Goal: Task Accomplishment & Management: Manage account settings

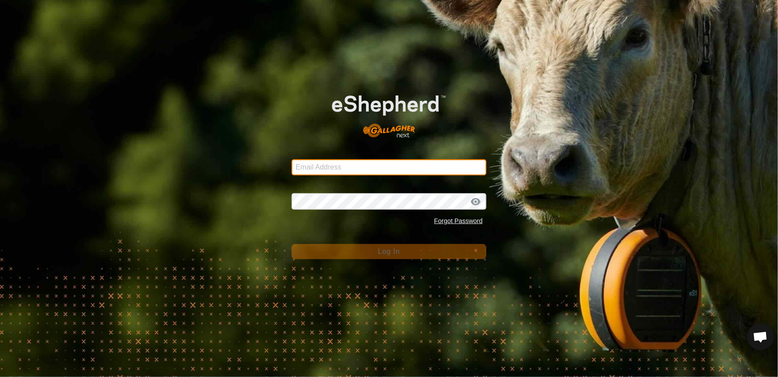
type input "[EMAIL_ADDRESS][DOMAIN_NAME]"
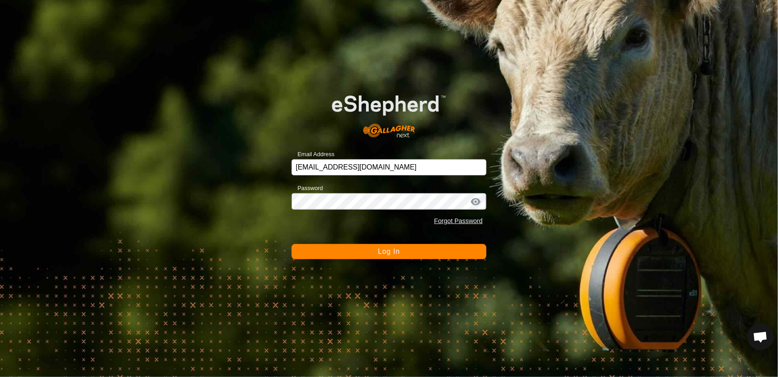
click at [428, 251] on button "Log In" at bounding box center [389, 251] width 194 height 15
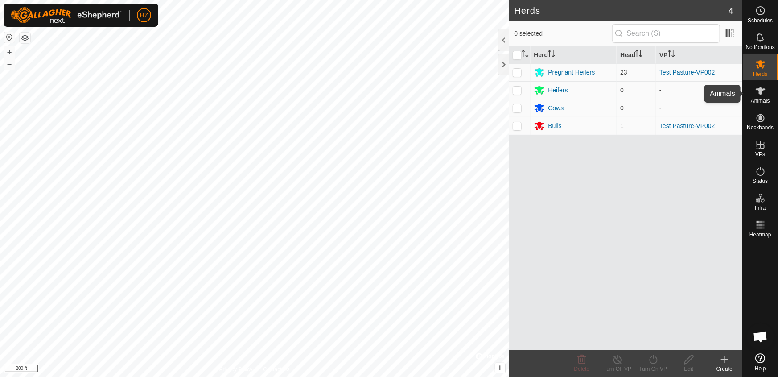
click at [763, 90] on icon at bounding box center [760, 91] width 11 height 11
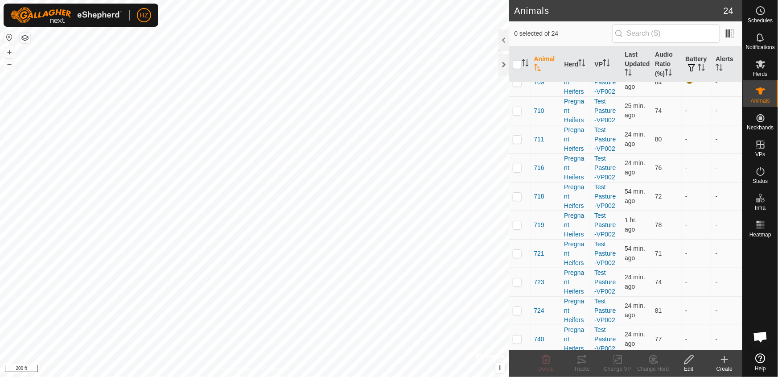
scroll to position [365, 0]
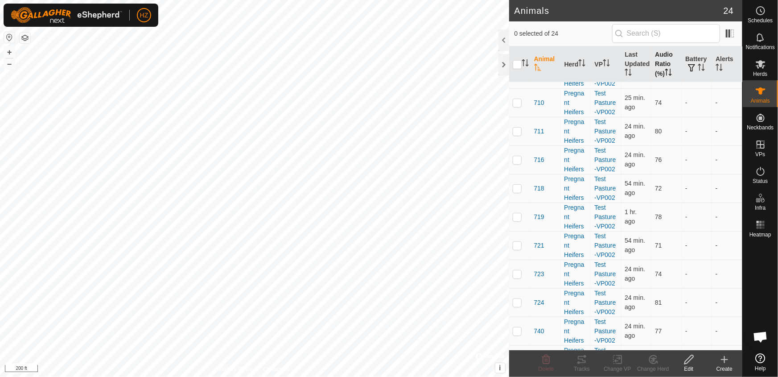
click at [661, 61] on th "Audio Ratio (%)" at bounding box center [666, 64] width 30 height 36
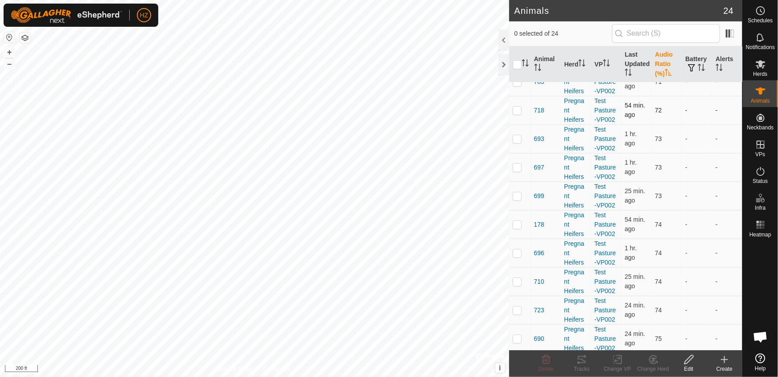
scroll to position [0, 0]
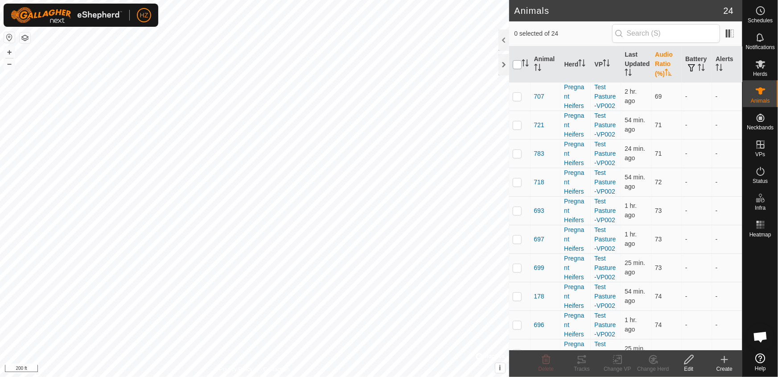
click at [518, 67] on input "checkbox" at bounding box center [517, 64] width 9 height 9
checkbox input "true"
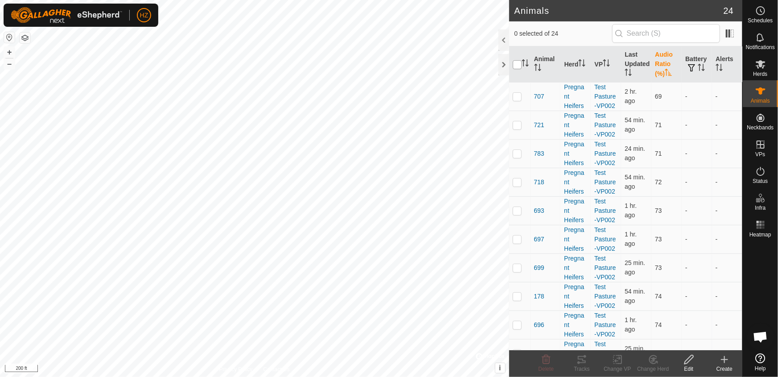
checkbox input "true"
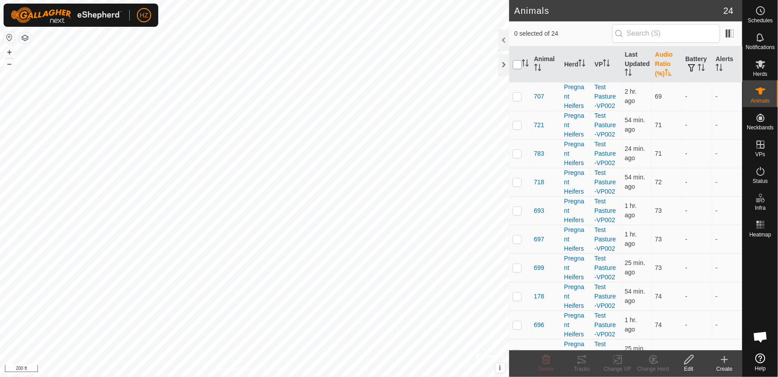
checkbox input "true"
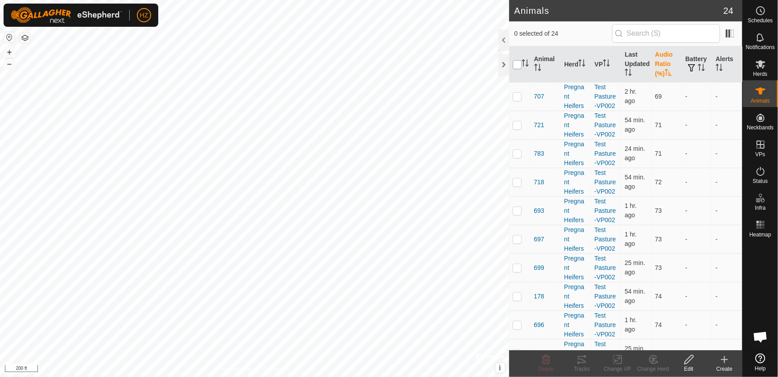
checkbox input "true"
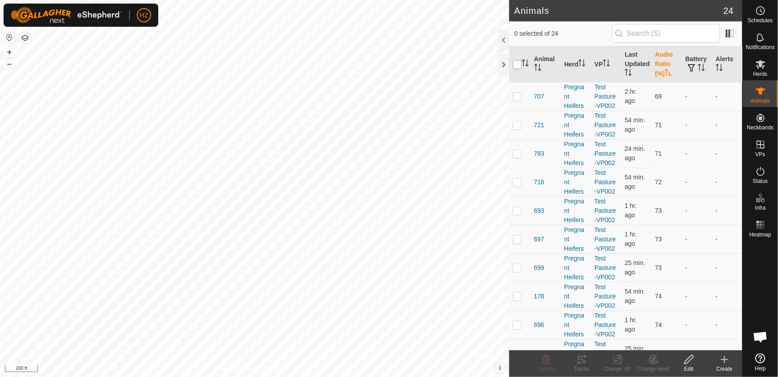
checkbox input "true"
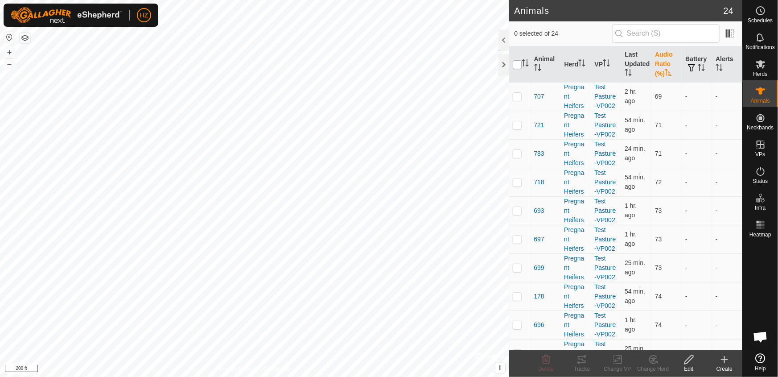
checkbox input "true"
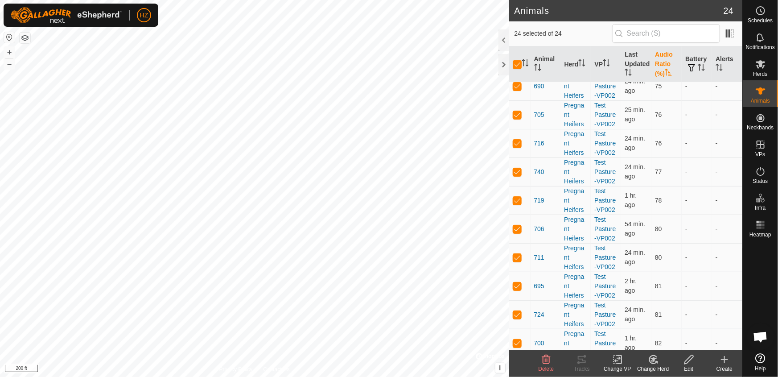
scroll to position [365, 0]
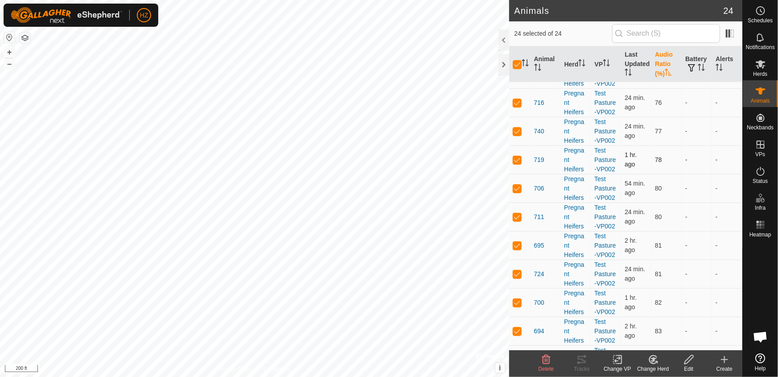
click at [519, 159] on p-checkbox at bounding box center [517, 159] width 9 height 7
checkbox input "false"
click at [518, 130] on p-checkbox at bounding box center [517, 130] width 9 height 7
checkbox input "false"
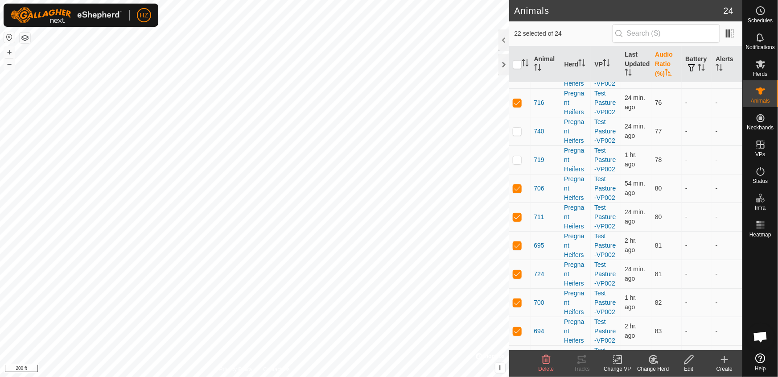
click at [520, 102] on p-checkbox at bounding box center [517, 102] width 9 height 7
checkbox input "false"
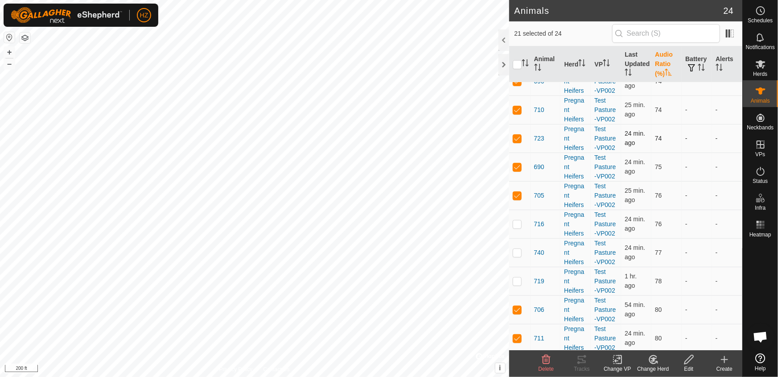
scroll to position [243, 0]
click at [517, 193] on p-checkbox at bounding box center [517, 195] width 9 height 7
checkbox input "false"
click at [517, 165] on p-checkbox at bounding box center [517, 167] width 9 height 7
checkbox input "false"
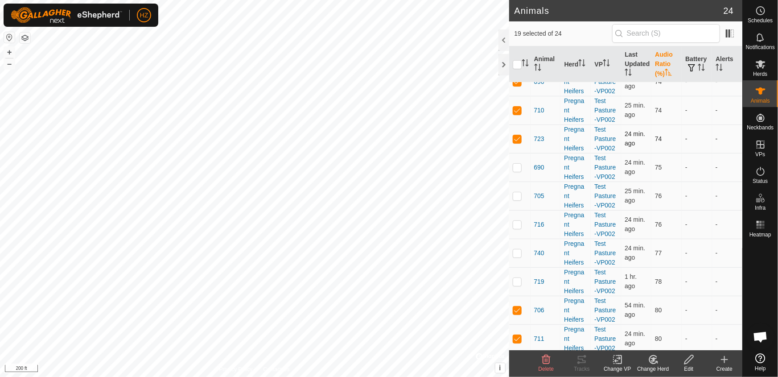
click at [515, 140] on p-checkbox at bounding box center [517, 138] width 9 height 7
checkbox input "false"
click at [516, 107] on p-checkbox at bounding box center [517, 110] width 9 height 7
checkbox input "false"
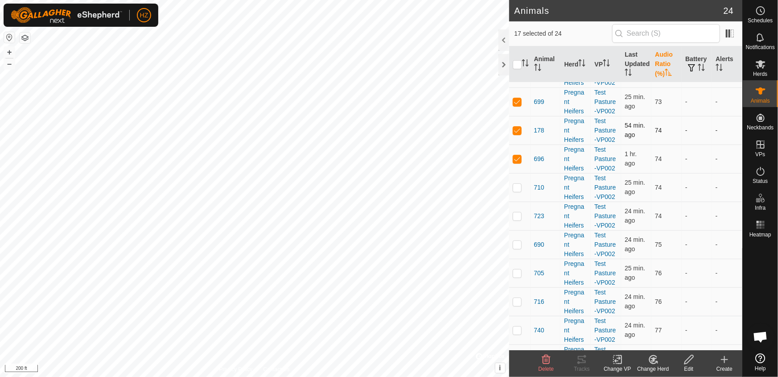
scroll to position [162, 0]
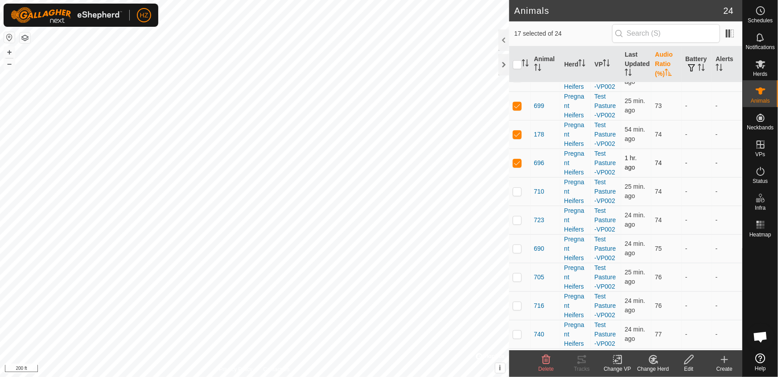
click at [518, 160] on p-checkbox at bounding box center [517, 162] width 9 height 7
checkbox input "false"
click at [514, 133] on p-checkbox at bounding box center [517, 134] width 9 height 7
checkbox input "false"
click at [517, 103] on p-checkbox at bounding box center [517, 105] width 9 height 7
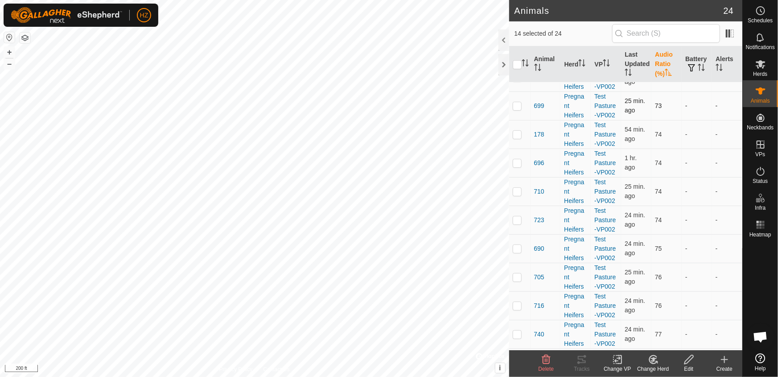
checkbox input "false"
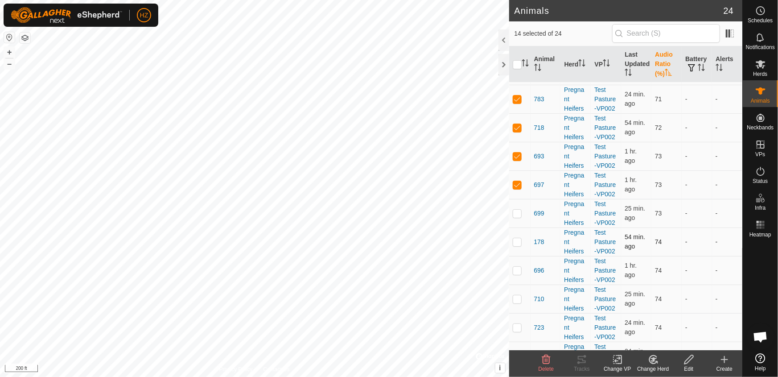
scroll to position [0, 0]
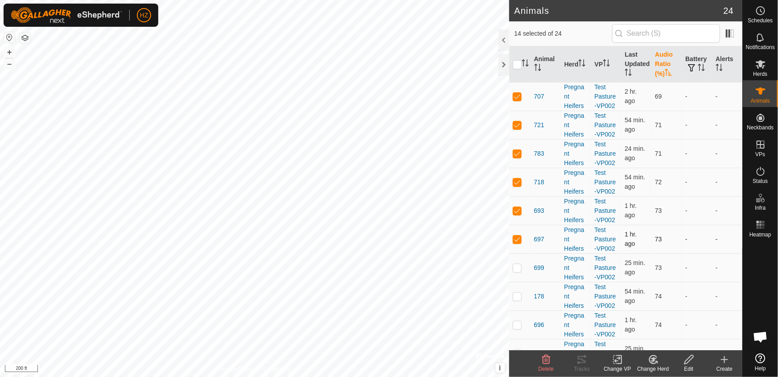
click at [517, 240] on p-checkbox at bounding box center [517, 238] width 9 height 7
checkbox input "false"
click at [517, 205] on td at bounding box center [519, 210] width 21 height 29
checkbox input "false"
click at [515, 178] on p-checkbox at bounding box center [517, 181] width 9 height 7
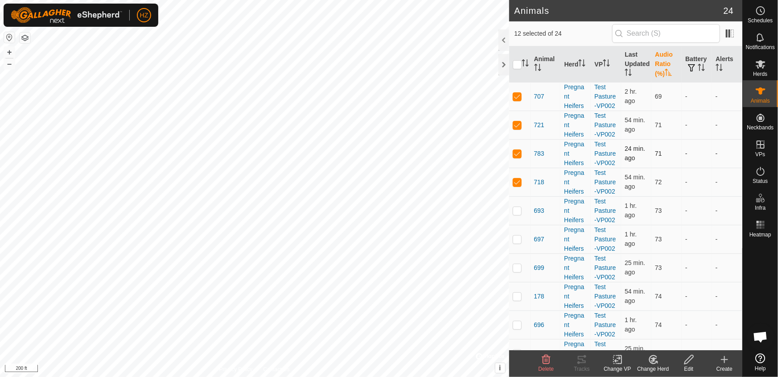
checkbox input "false"
click at [519, 153] on p-checkbox at bounding box center [517, 153] width 9 height 7
checkbox input "false"
click at [518, 125] on p-checkbox at bounding box center [517, 124] width 9 height 7
checkbox input "false"
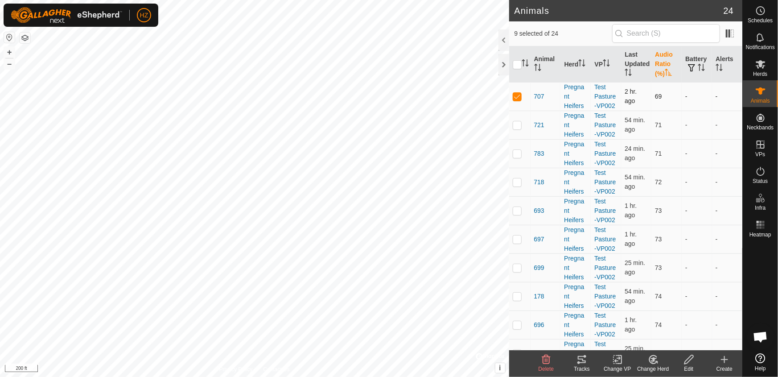
click at [515, 97] on p-checkbox at bounding box center [517, 96] width 9 height 7
checkbox input "false"
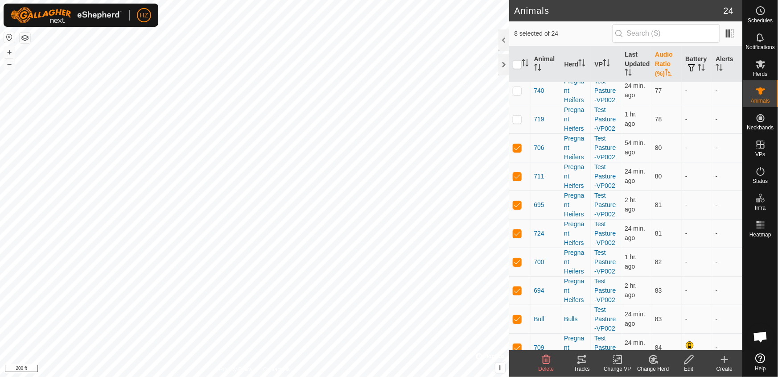
scroll to position [416, 0]
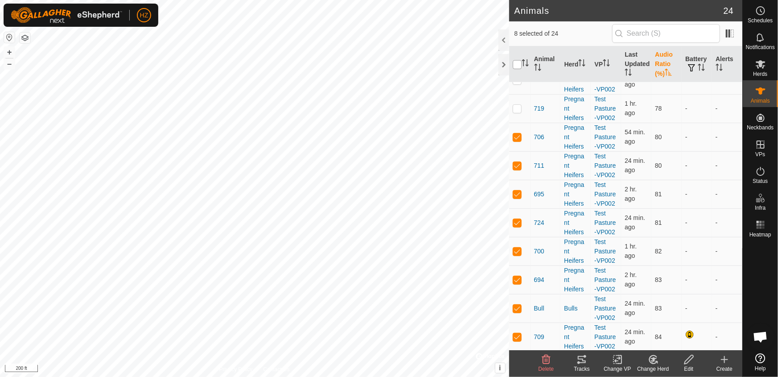
click at [516, 62] on input "checkbox" at bounding box center [517, 64] width 9 height 9
checkbox input "true"
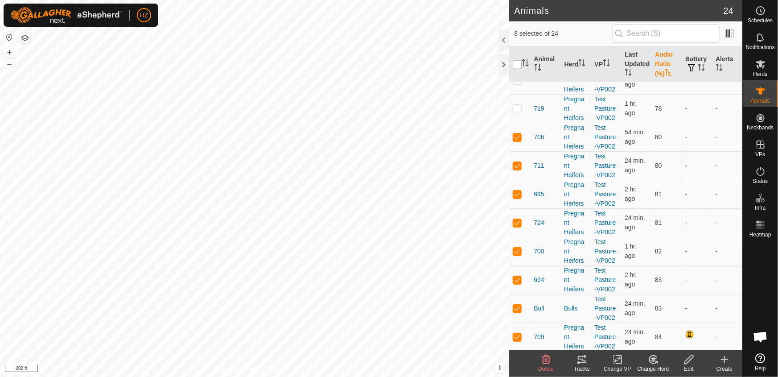
checkbox input "true"
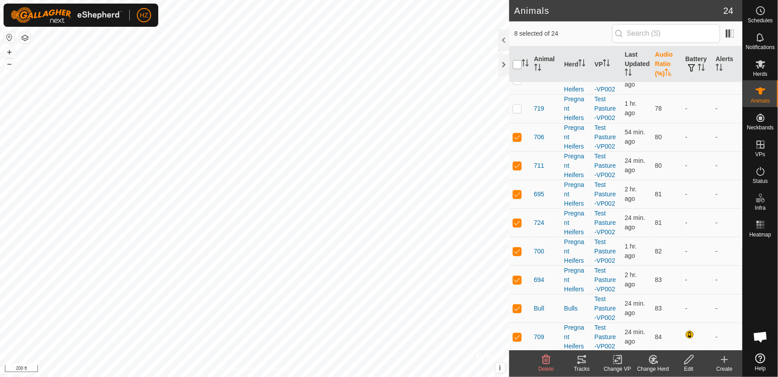
checkbox input "true"
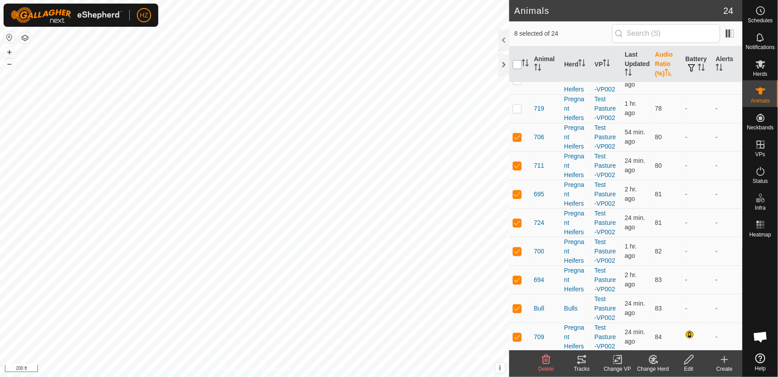
checkbox input "true"
click at [516, 62] on input "checkbox" at bounding box center [517, 64] width 9 height 9
checkbox input "false"
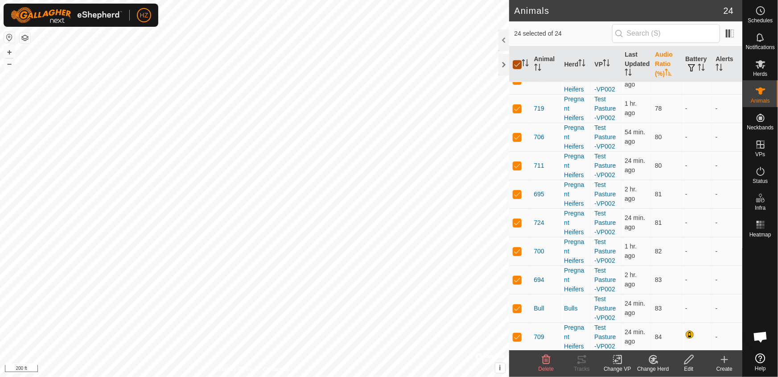
checkbox input "false"
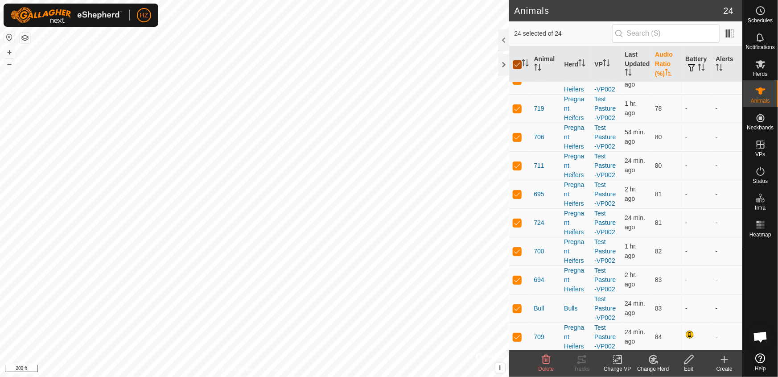
checkbox input "false"
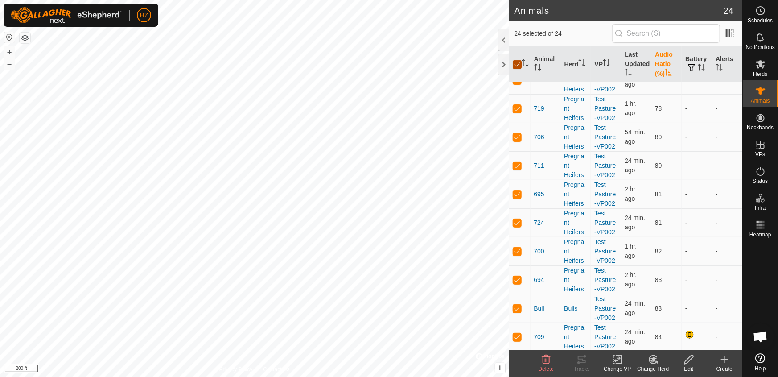
checkbox input "false"
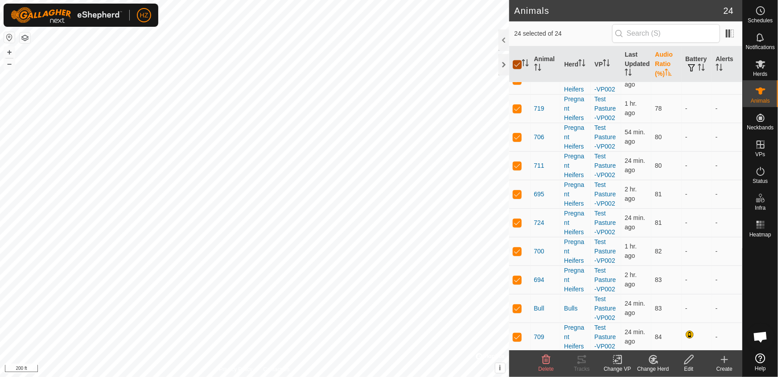
checkbox input "false"
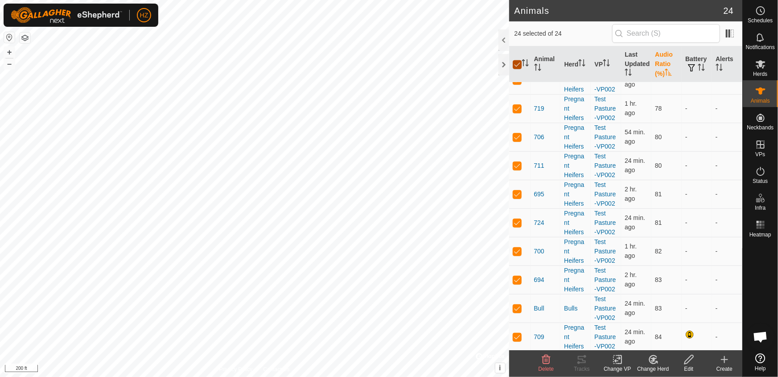
checkbox input "false"
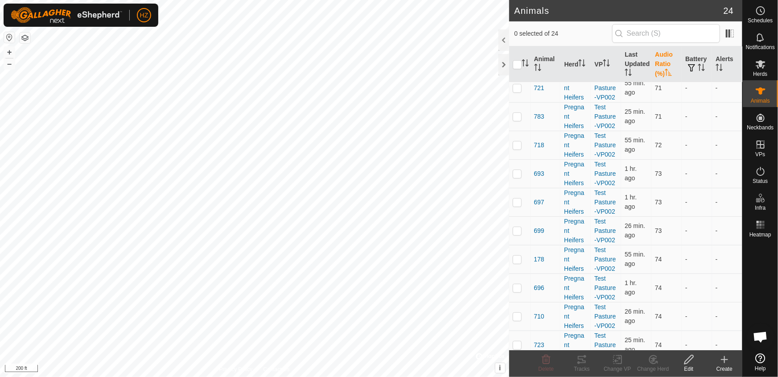
scroll to position [0, 0]
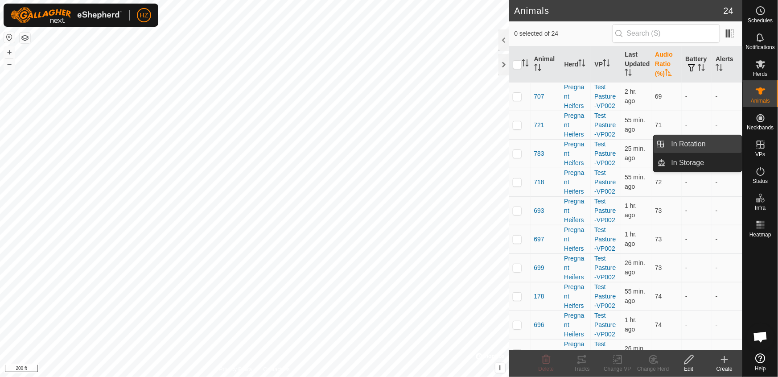
click at [687, 140] on link "In Rotation" at bounding box center [704, 144] width 76 height 18
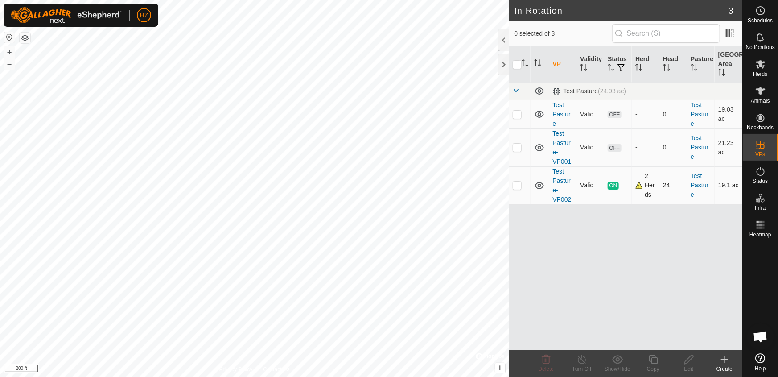
click at [520, 184] on p-checkbox at bounding box center [517, 184] width 9 height 7
click at [518, 185] on p-checkbox at bounding box center [517, 184] width 9 height 7
checkbox input "false"
